Goal: Find specific page/section: Find specific page/section

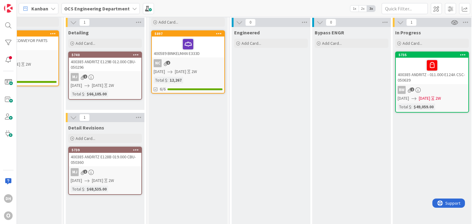
scroll to position [23, 528]
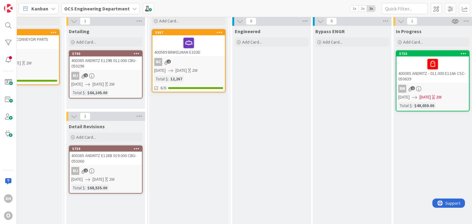
click at [208, 62] on div "NC 2" at bounding box center [188, 62] width 72 height 8
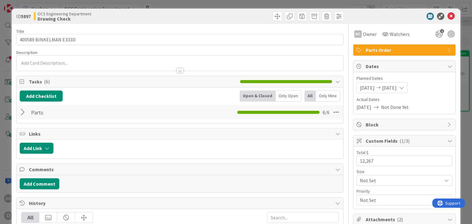
click at [17, 110] on div "Parts Checklist Name 5 / 64 Parts 6 / 6" at bounding box center [180, 112] width 326 height 14
click at [21, 110] on div at bounding box center [24, 112] width 8 height 11
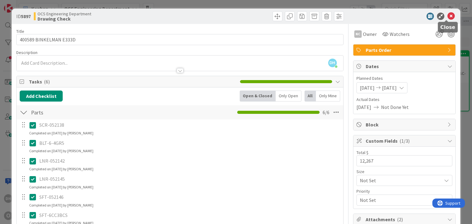
drag, startPoint x: 449, startPoint y: 16, endPoint x: 443, endPoint y: 19, distance: 6.9
click at [449, 16] on icon at bounding box center [450, 16] width 7 height 7
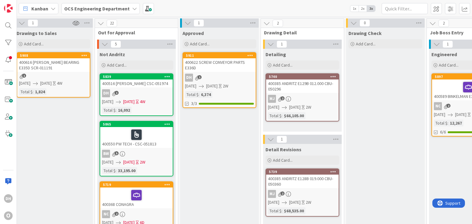
scroll to position [0, 333]
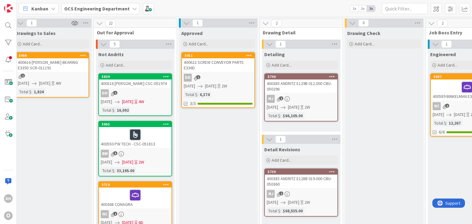
click at [229, 73] on link "5911 400622 SCREW CONVEYOR PARTS E336D DH 1 [DATE] [DATE] 2W Total $ : 6,374 3/3" at bounding box center [218, 80] width 74 height 56
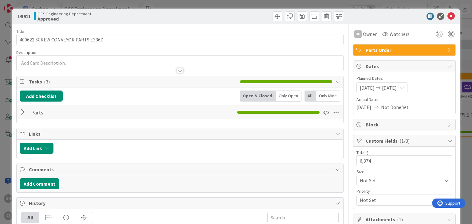
click at [27, 111] on div at bounding box center [24, 112] width 8 height 11
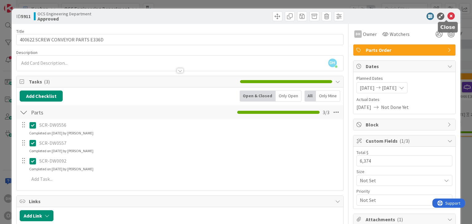
drag, startPoint x: 449, startPoint y: 15, endPoint x: 443, endPoint y: 17, distance: 6.4
click at [449, 15] on icon at bounding box center [450, 16] width 7 height 7
